Goal: Information Seeking & Learning: Learn about a topic

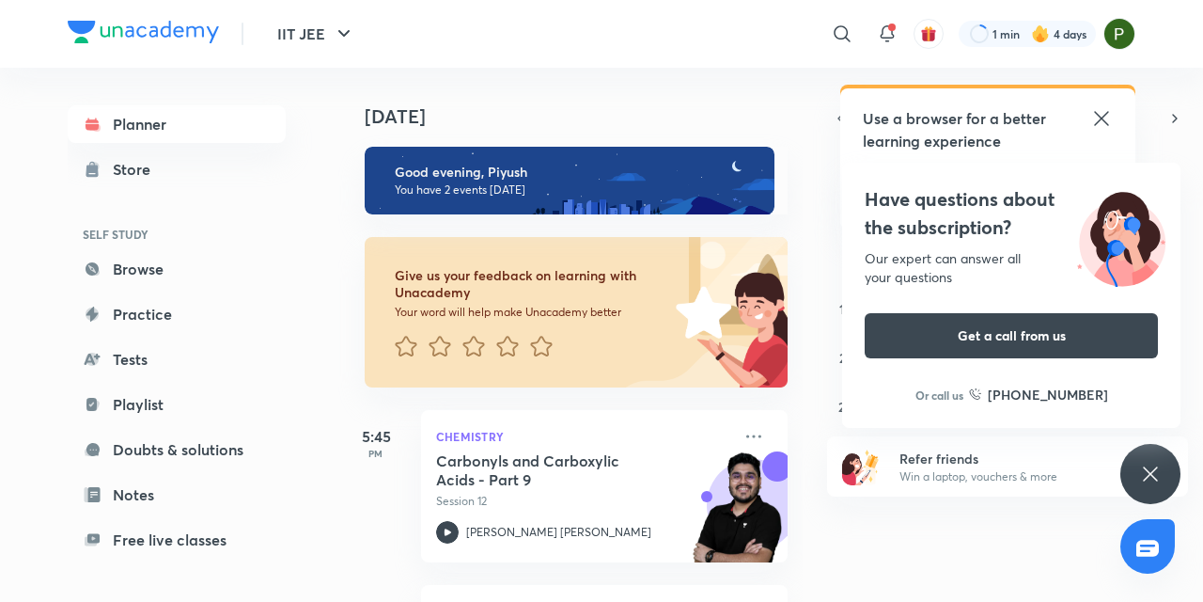
scroll to position [38, 0]
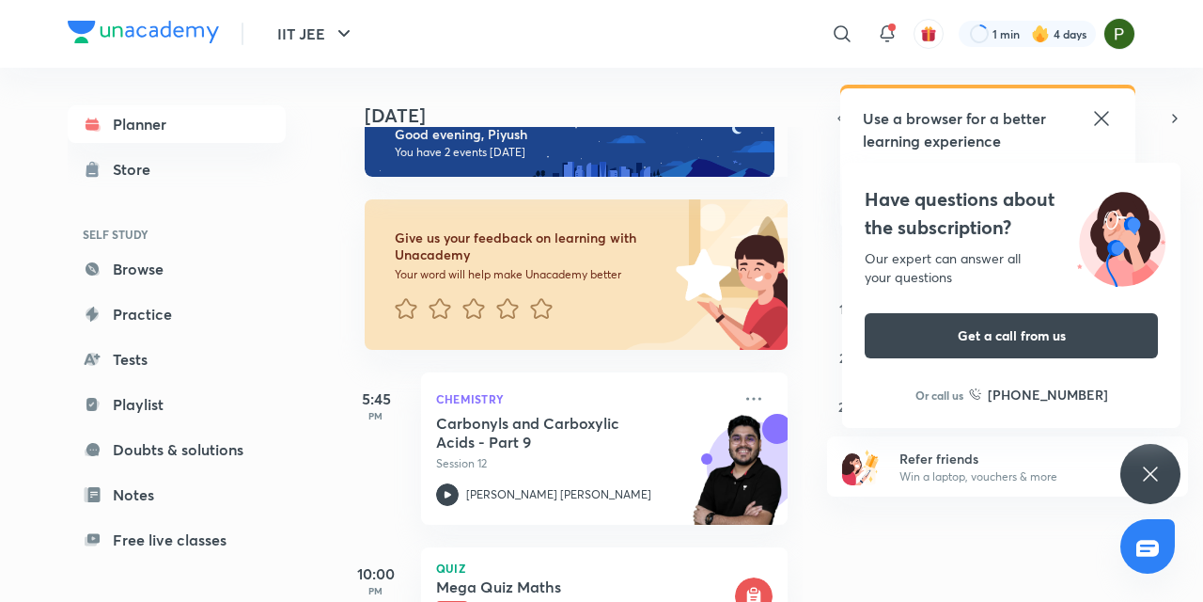
click at [334, 356] on div "Planner Store SELF STUDY Browse Practice Tests Playlist Doubts & solutions Note…" at bounding box center [602, 335] width 1068 height 534
click at [323, 520] on div "Planner Store SELF STUDY Browse Practice Tests Playlist Doubts & solutions Note…" at bounding box center [602, 335] width 1068 height 534
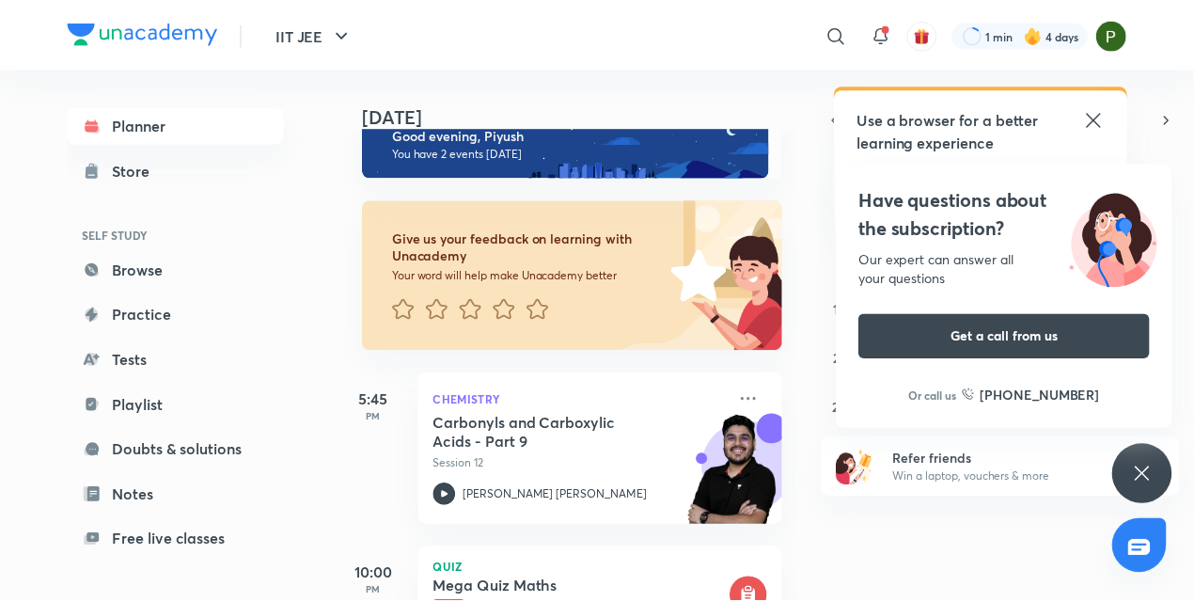
scroll to position [154, 0]
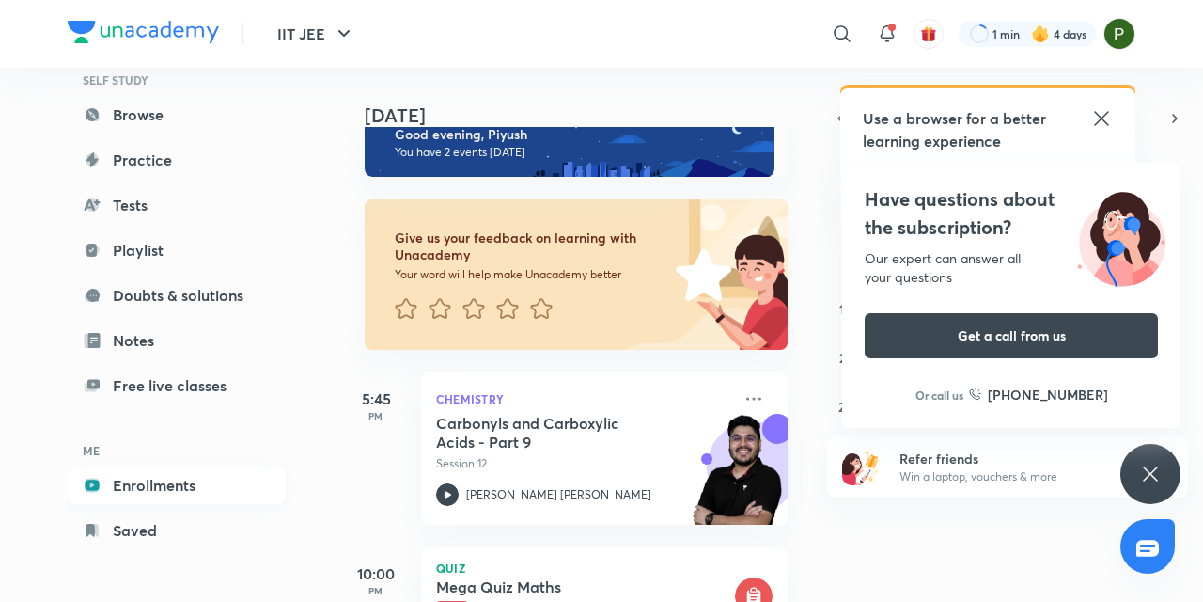
click at [162, 485] on link "Enrollments" at bounding box center [177, 485] width 218 height 38
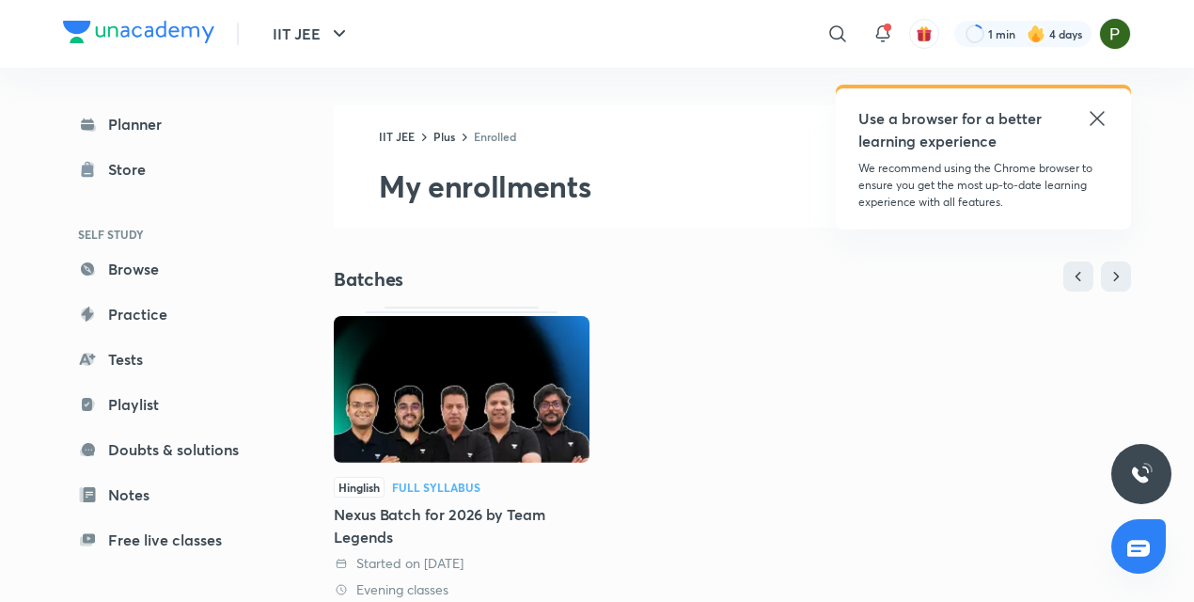
click at [427, 401] on img at bounding box center [462, 389] width 256 height 147
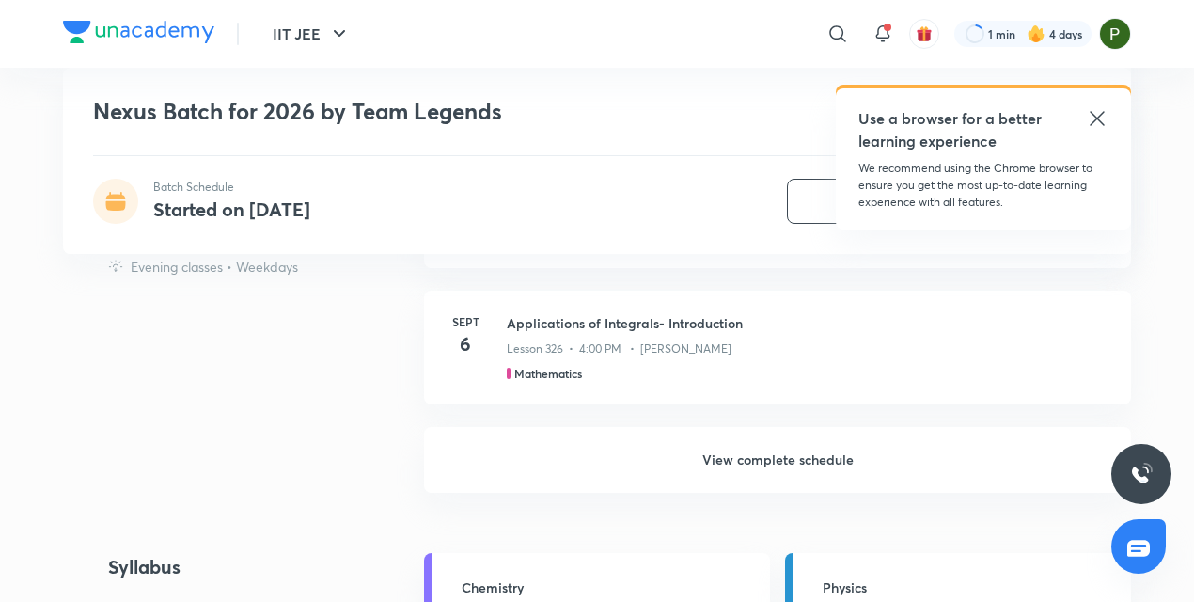
scroll to position [1918, 0]
click at [774, 453] on h6 "View complete schedule" at bounding box center [777, 458] width 707 height 66
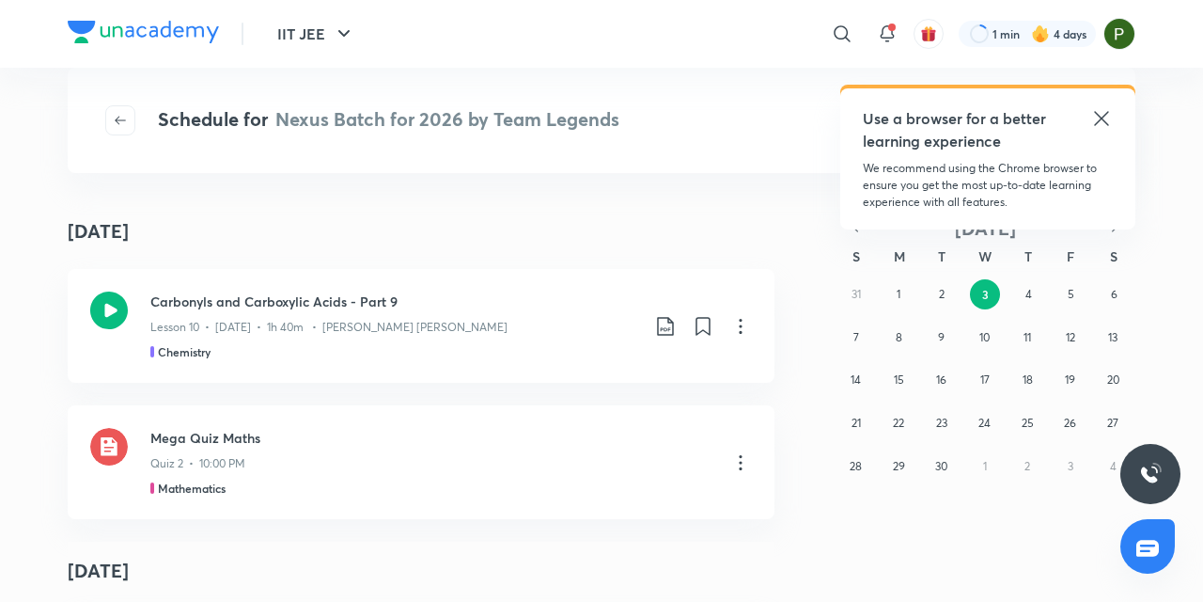
click at [1100, 120] on icon at bounding box center [1101, 118] width 14 height 14
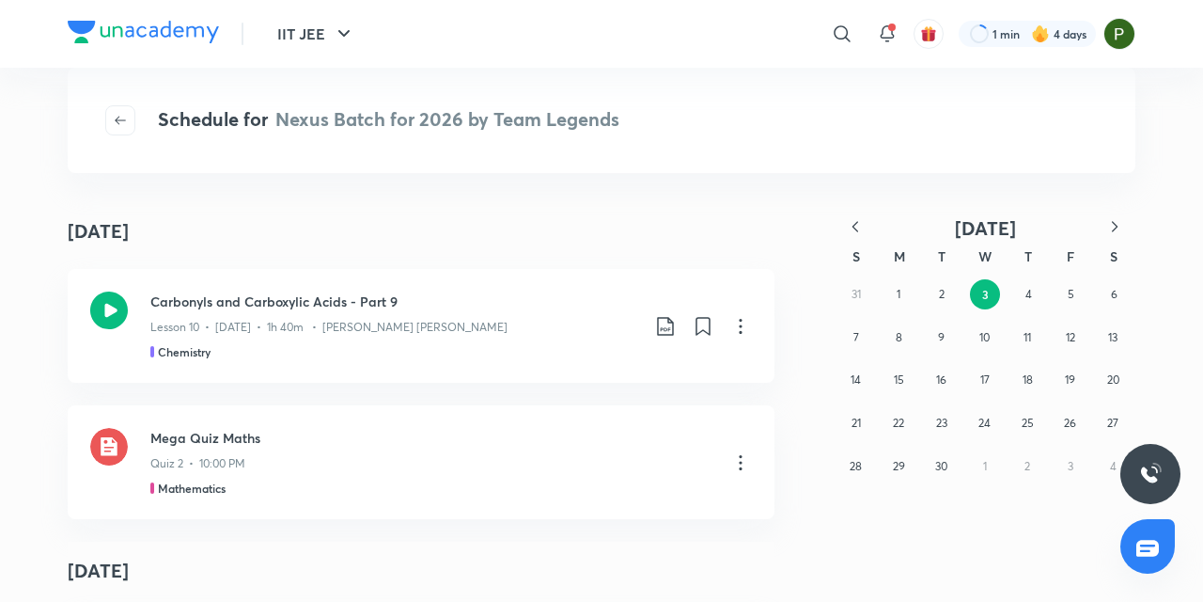
click at [857, 221] on icon "button" at bounding box center [855, 226] width 19 height 19
click at [1112, 226] on icon "button" at bounding box center [1115, 226] width 19 height 19
click at [856, 224] on icon "button" at bounding box center [856, 226] width 6 height 10
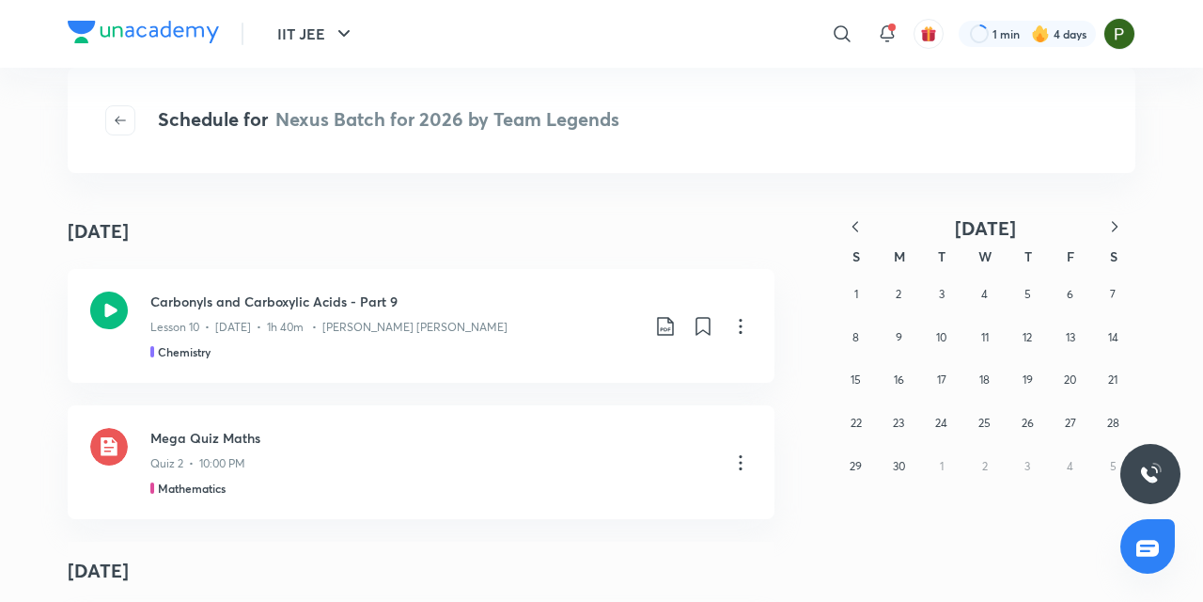
click at [856, 224] on icon "button" at bounding box center [856, 226] width 6 height 10
click at [852, 228] on icon "button" at bounding box center [855, 226] width 19 height 19
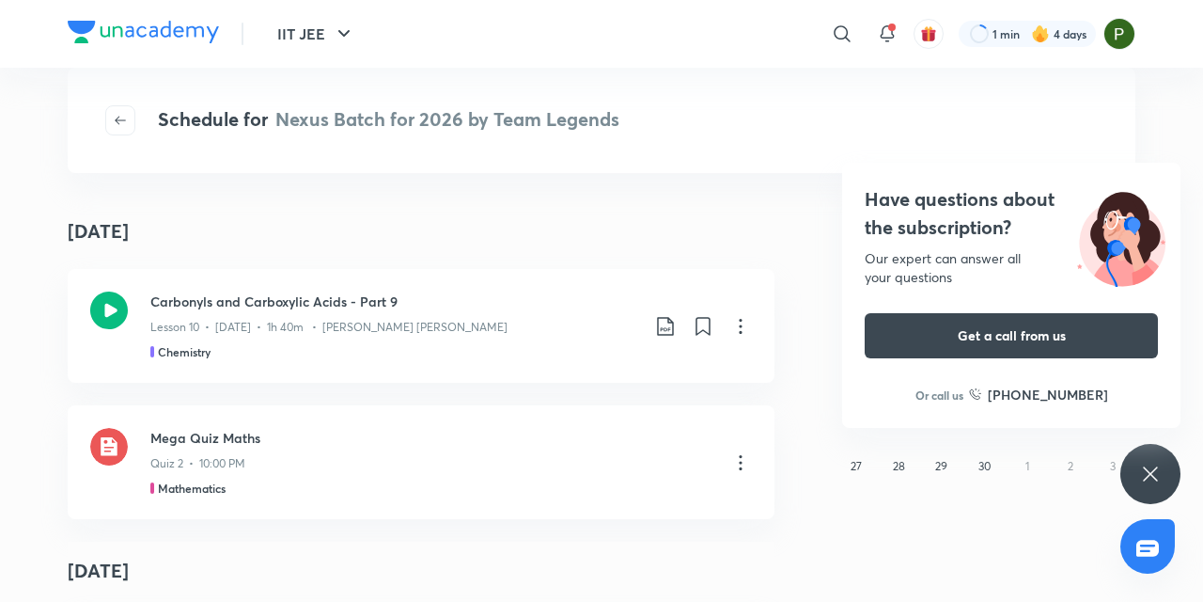
click at [1136, 476] on div "Have questions about the subscription? Our expert can answer all your questions…" at bounding box center [1151, 474] width 60 height 60
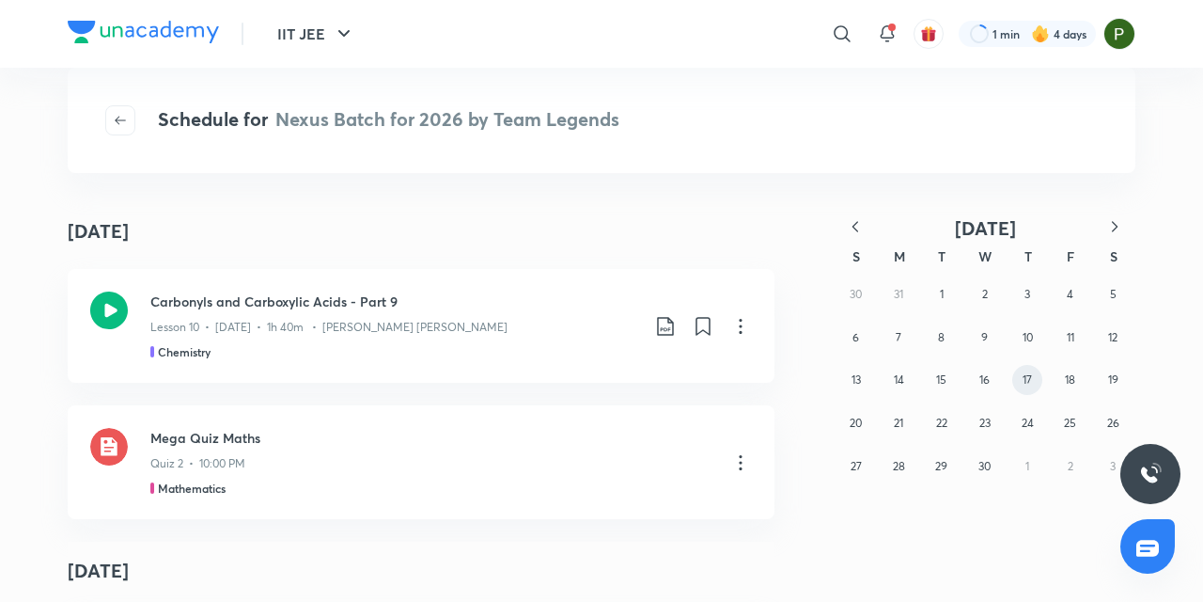
click at [1028, 382] on abbr "17" at bounding box center [1027, 379] width 9 height 14
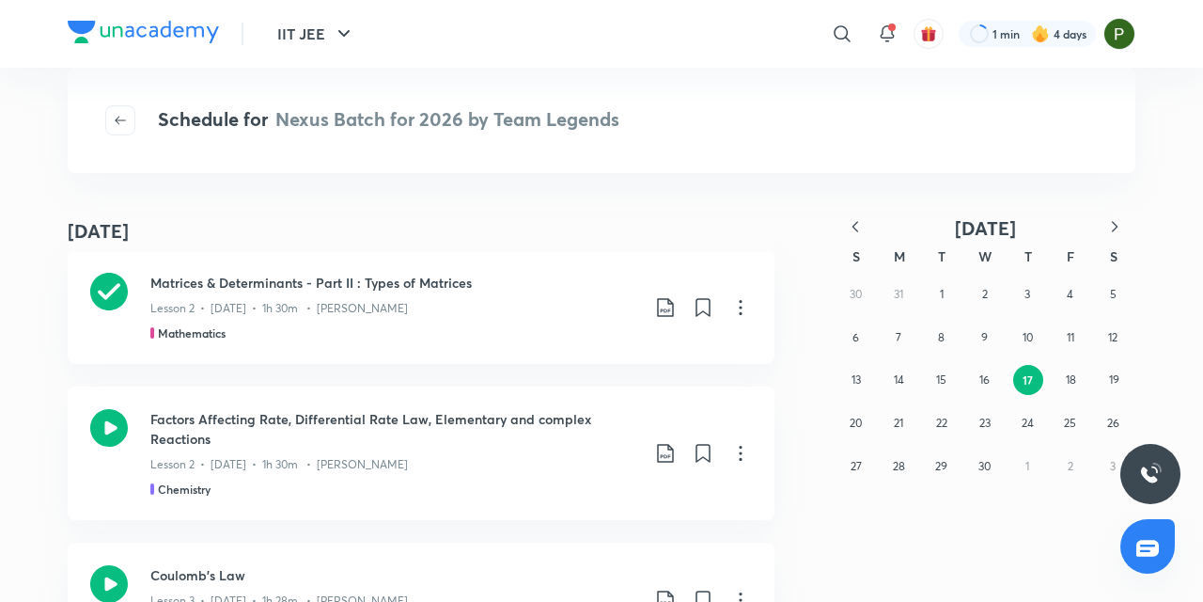
scroll to position [2918, 0]
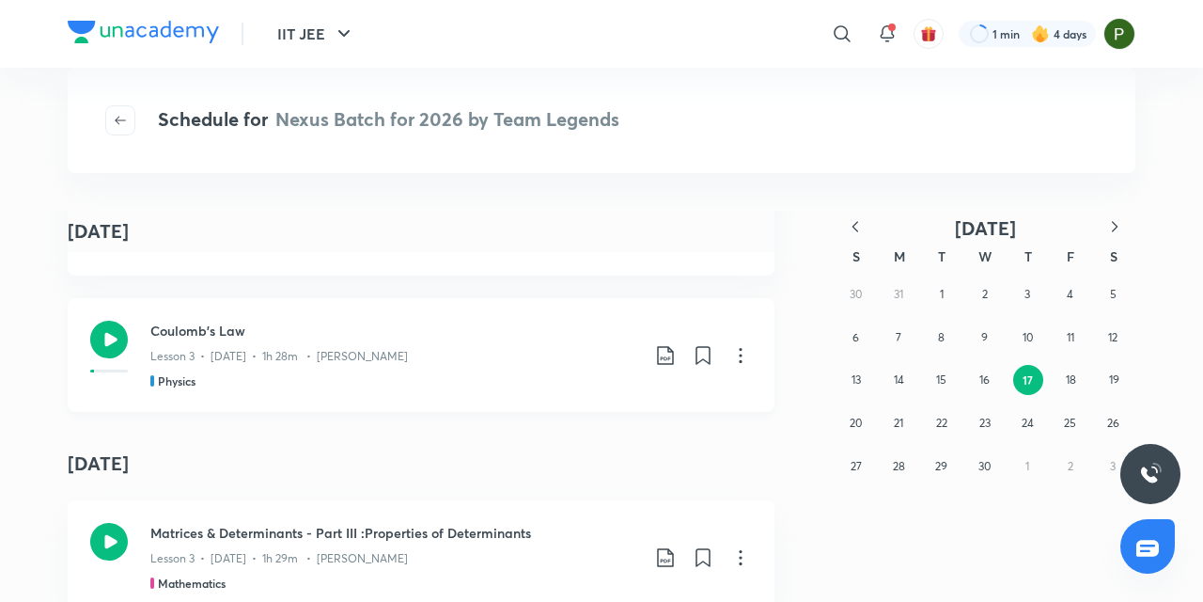
click at [261, 380] on div "Physics" at bounding box center [394, 380] width 489 height 17
